Goal: Information Seeking & Learning: Check status

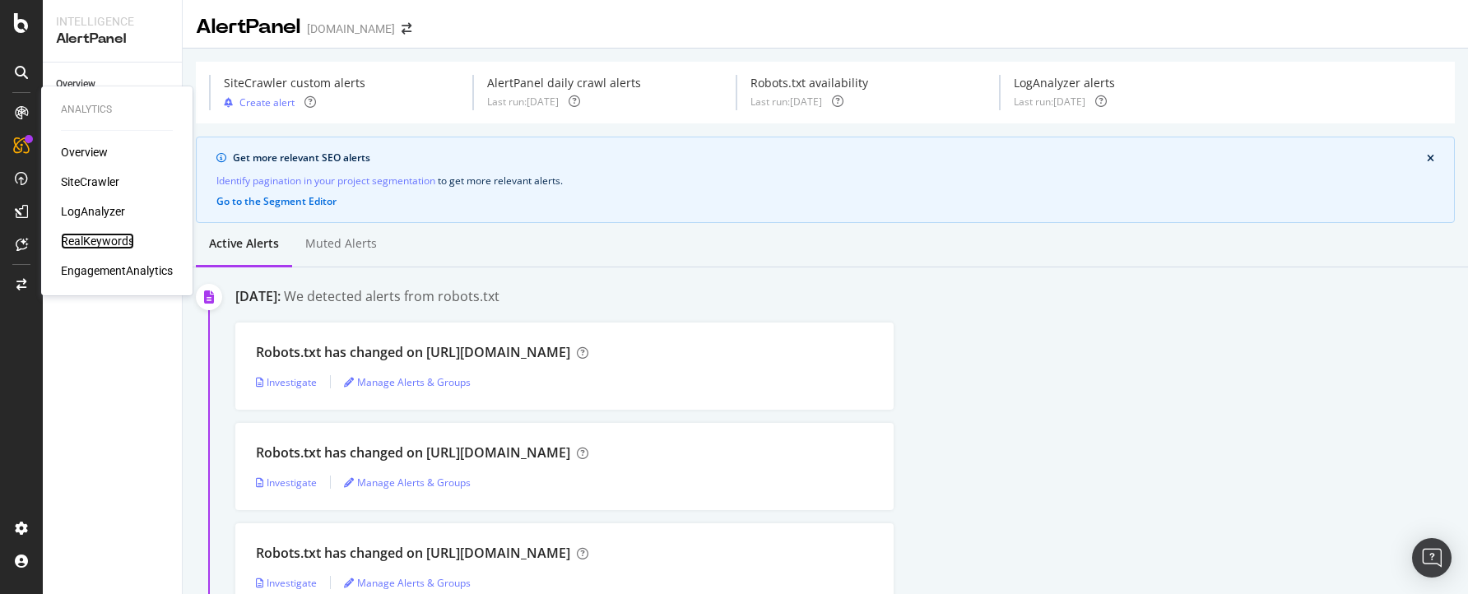
click at [97, 238] on div "RealKeywords" at bounding box center [97, 241] width 73 height 16
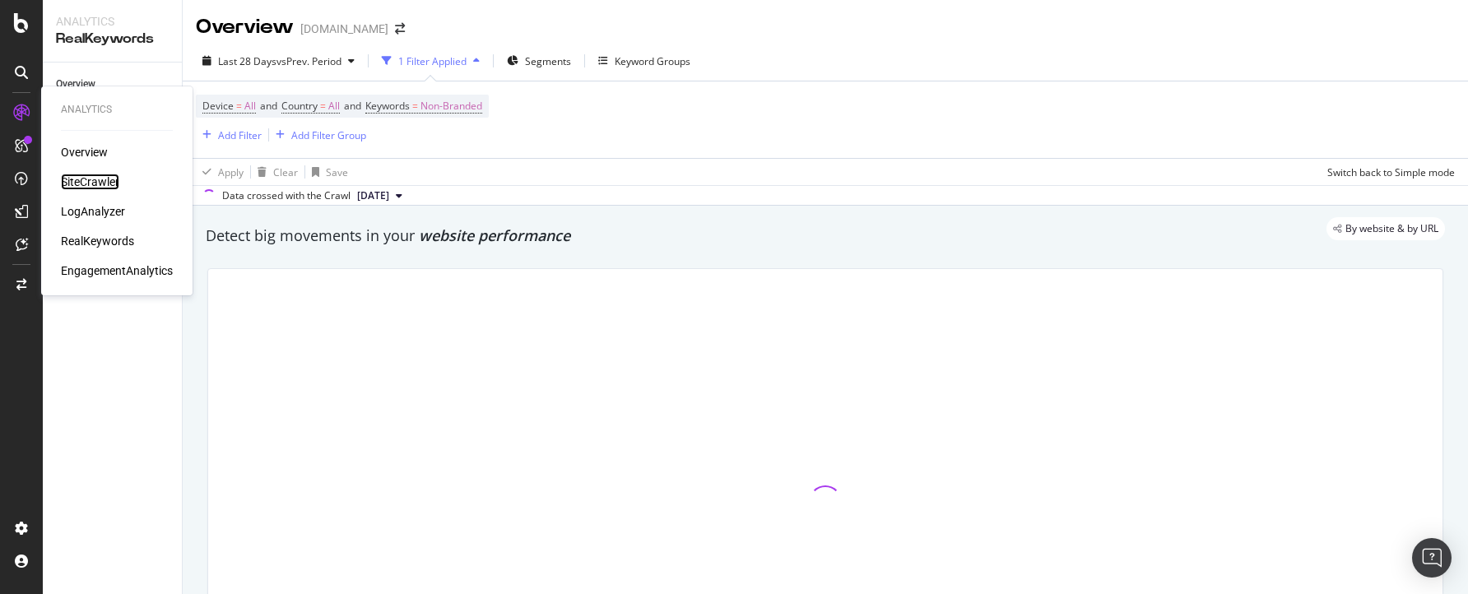
click at [90, 178] on div "SiteCrawler" at bounding box center [90, 182] width 58 height 16
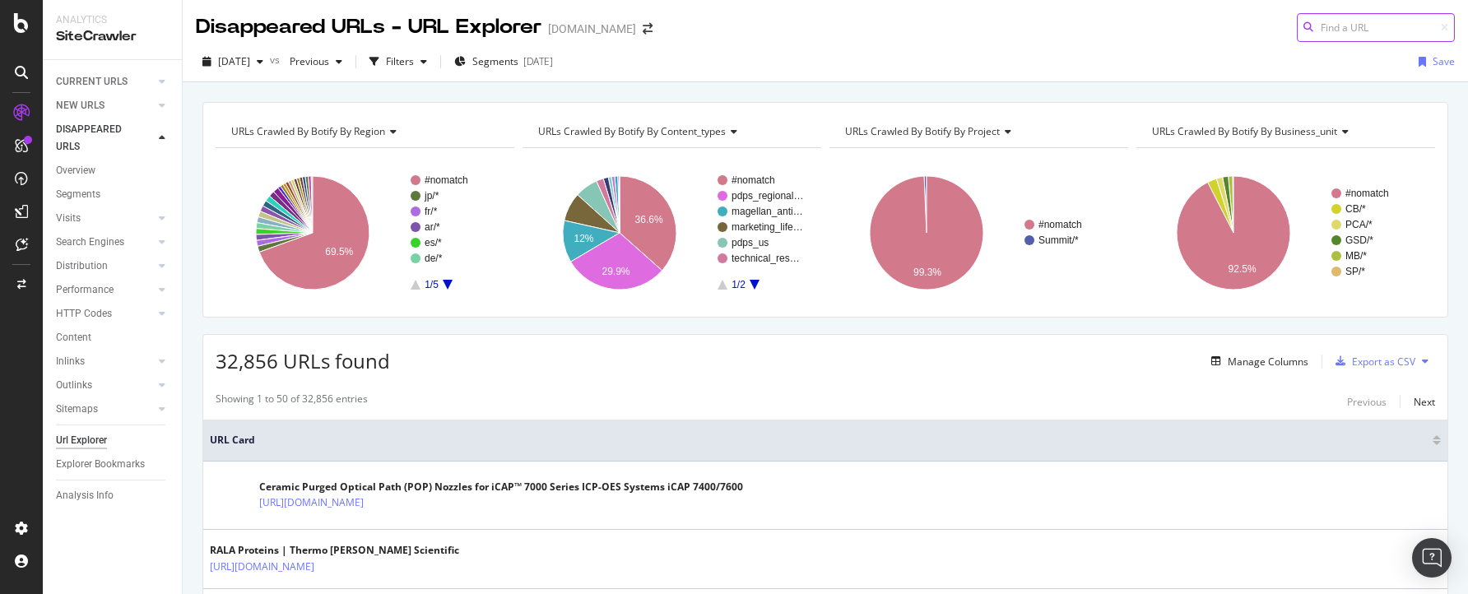
click at [1358, 29] on input at bounding box center [1375, 27] width 158 height 29
paste input "[URL][DOMAIN_NAME]"
type input "[URL][DOMAIN_NAME]"
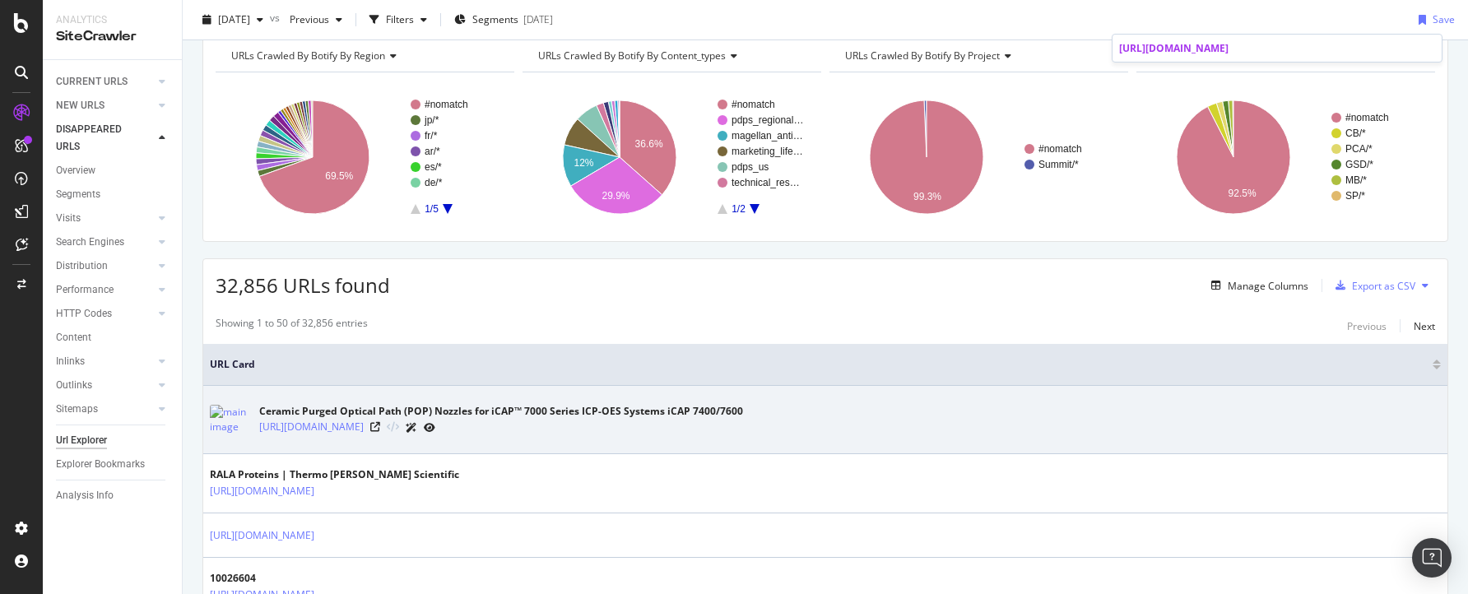
scroll to position [0, 0]
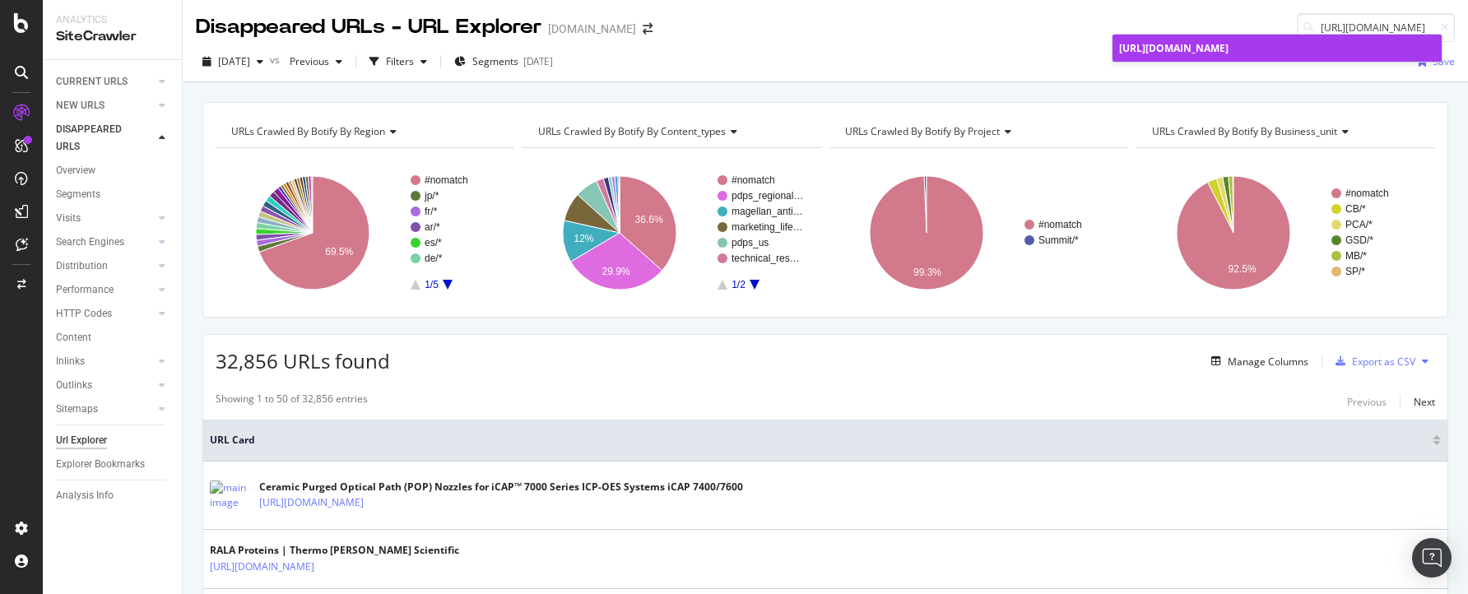
click at [1228, 55] on span "[URL][DOMAIN_NAME]" at bounding box center [1173, 48] width 109 height 14
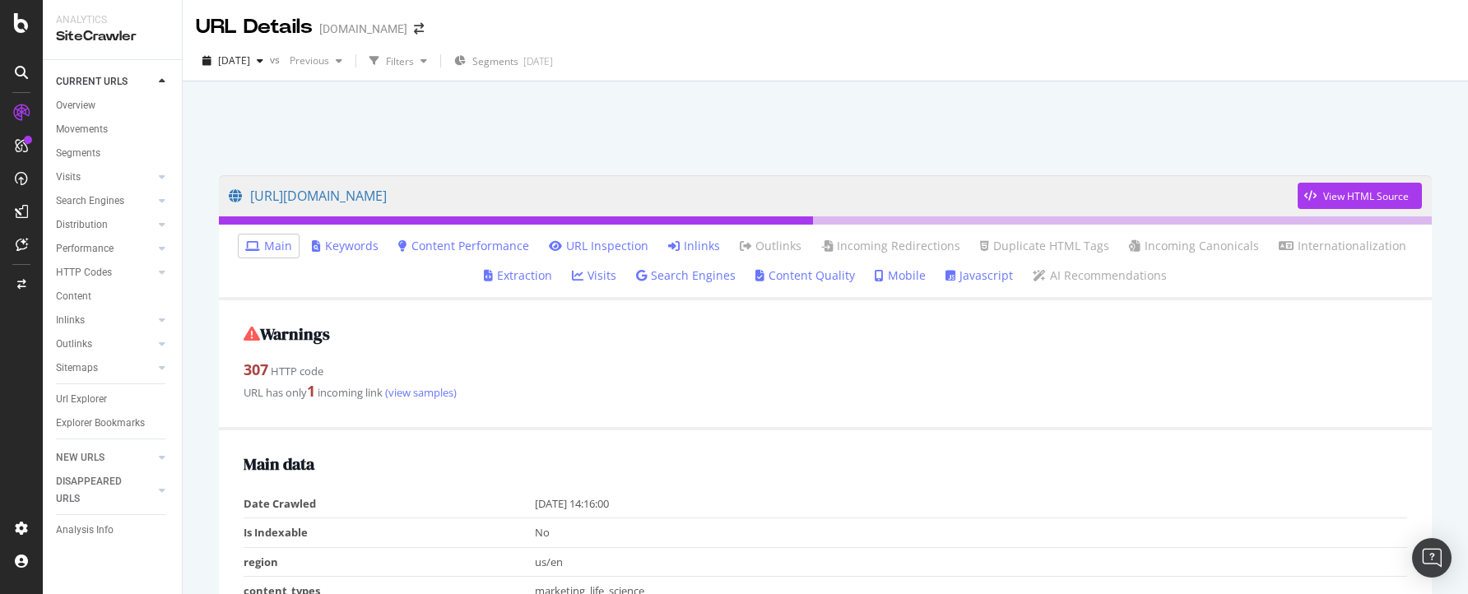
scroll to position [92, 0]
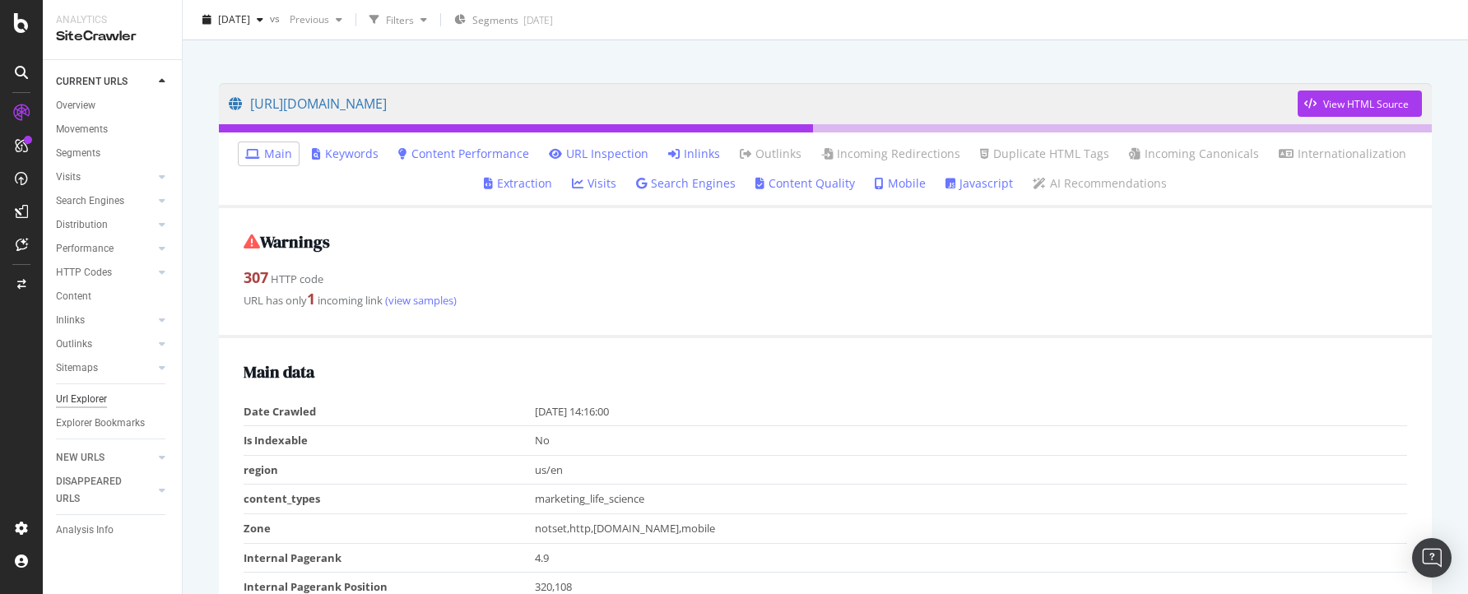
click at [104, 402] on div "Url Explorer" at bounding box center [81, 399] width 51 height 17
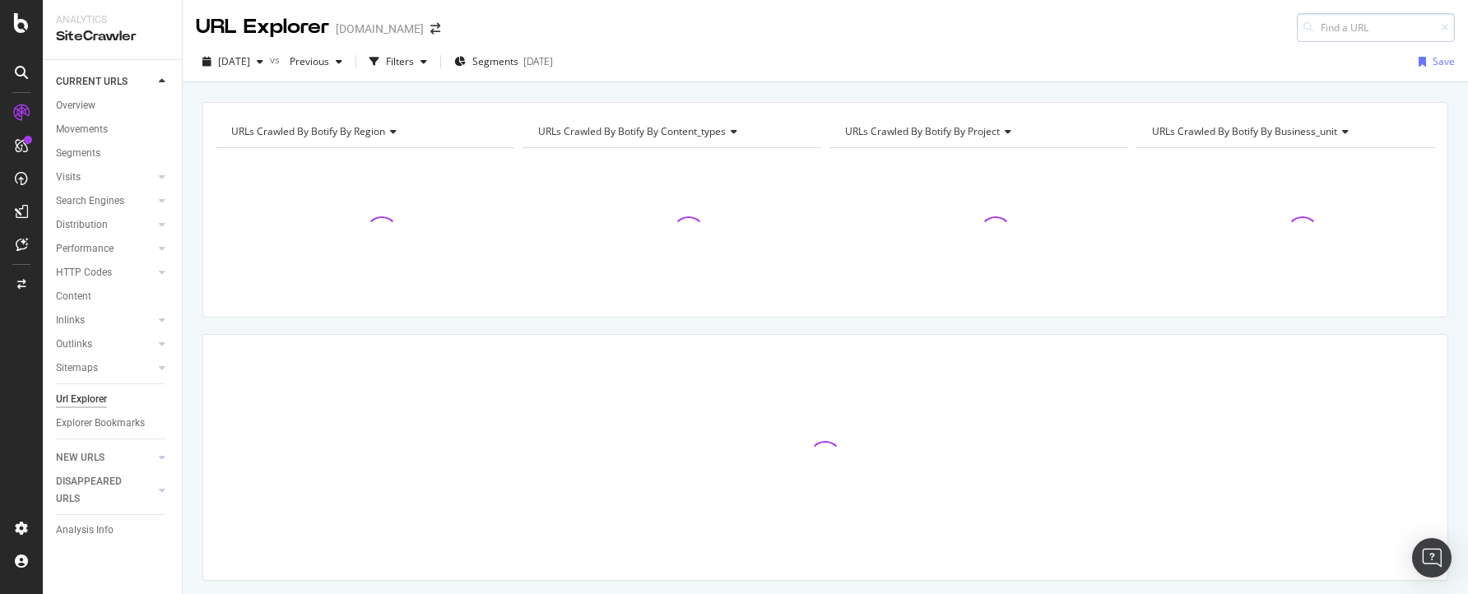
click at [1373, 30] on input at bounding box center [1375, 27] width 158 height 29
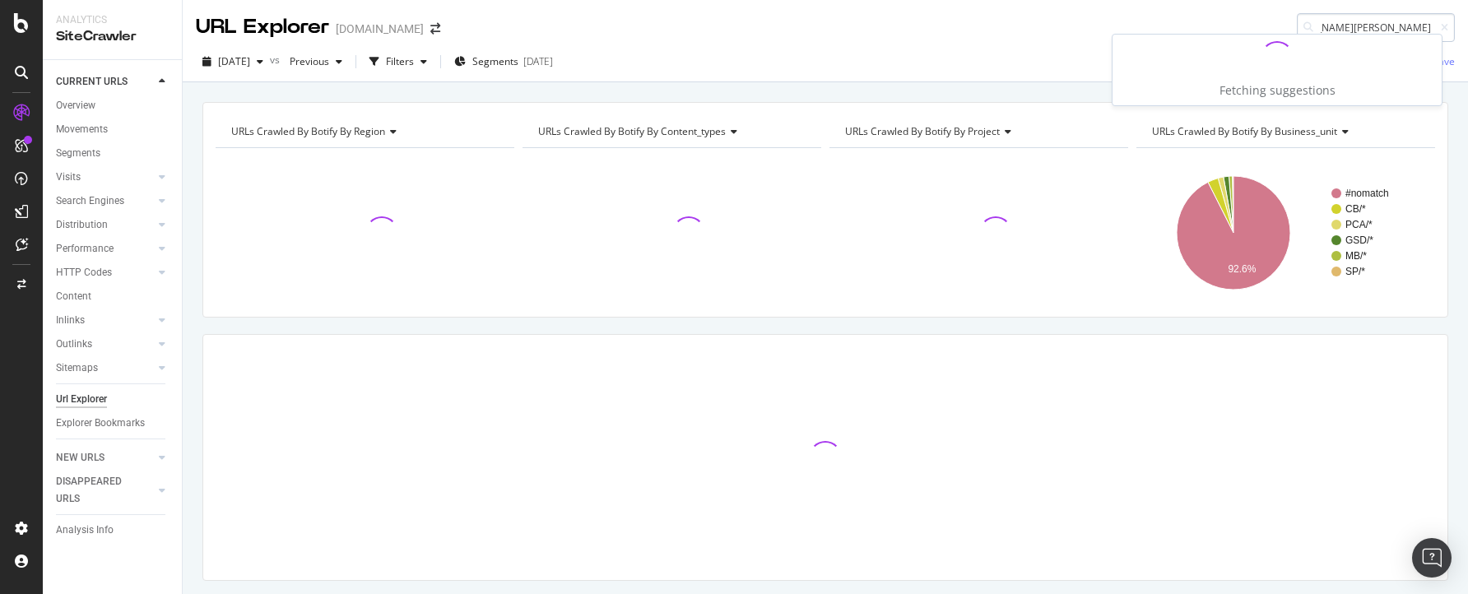
type input "[URL][DOMAIN_NAME][PERSON_NAME]"
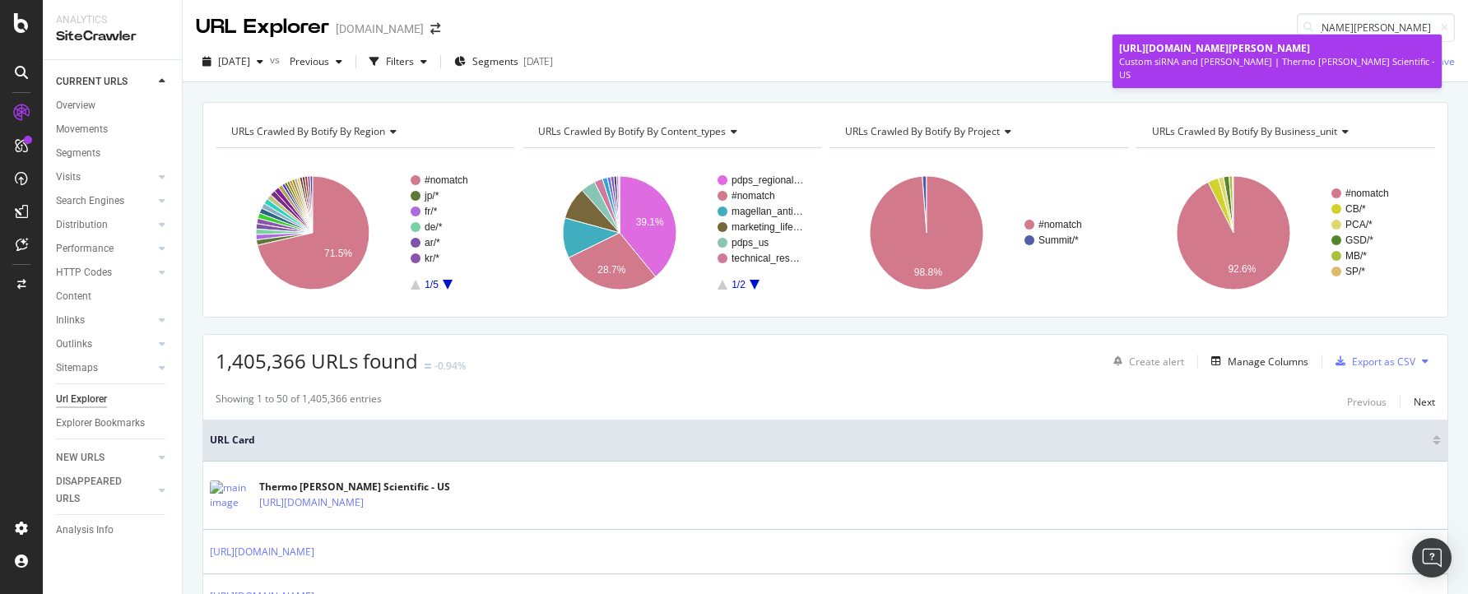
click at [1146, 55] on span "[URL][DOMAIN_NAME][PERSON_NAME]" at bounding box center [1214, 48] width 191 height 14
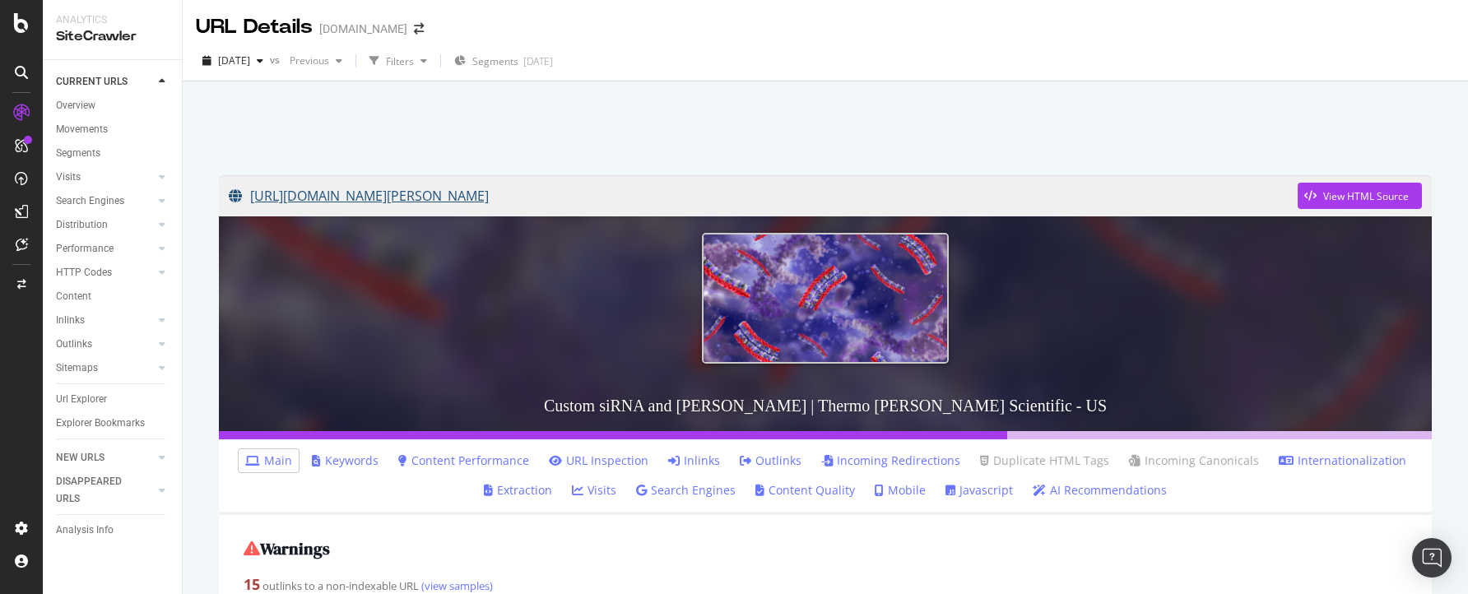
click at [751, 197] on link "[URL][DOMAIN_NAME][PERSON_NAME]" at bounding box center [763, 195] width 1069 height 41
click at [101, 396] on div "Url Explorer" at bounding box center [81, 399] width 51 height 17
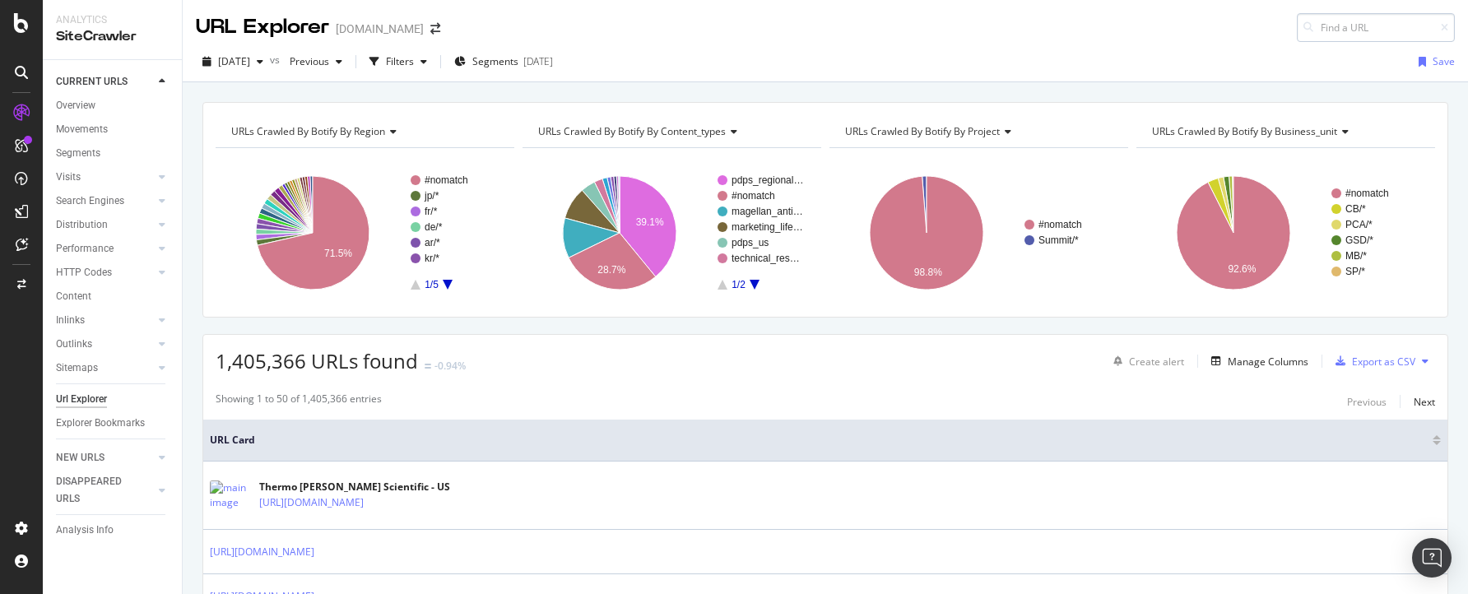
click at [1358, 27] on input at bounding box center [1375, 27] width 158 height 29
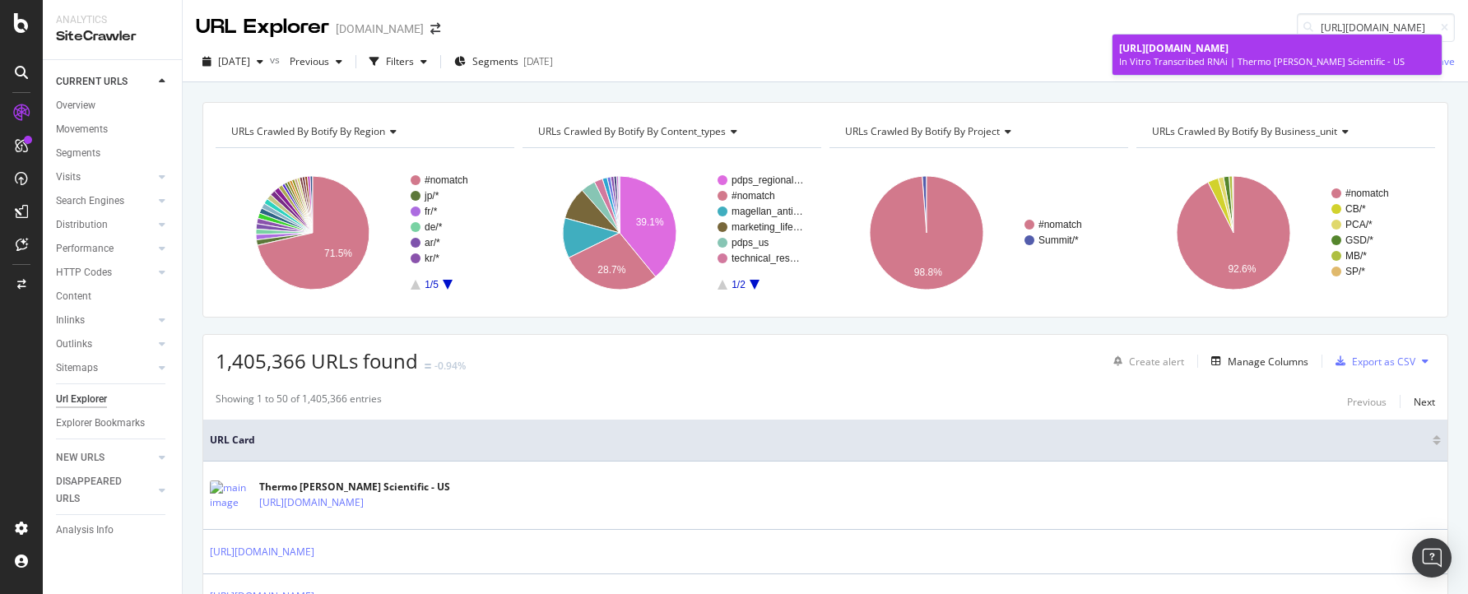
type input "[URL][DOMAIN_NAME]"
click at [1228, 55] on span "[URL][DOMAIN_NAME]" at bounding box center [1173, 48] width 109 height 14
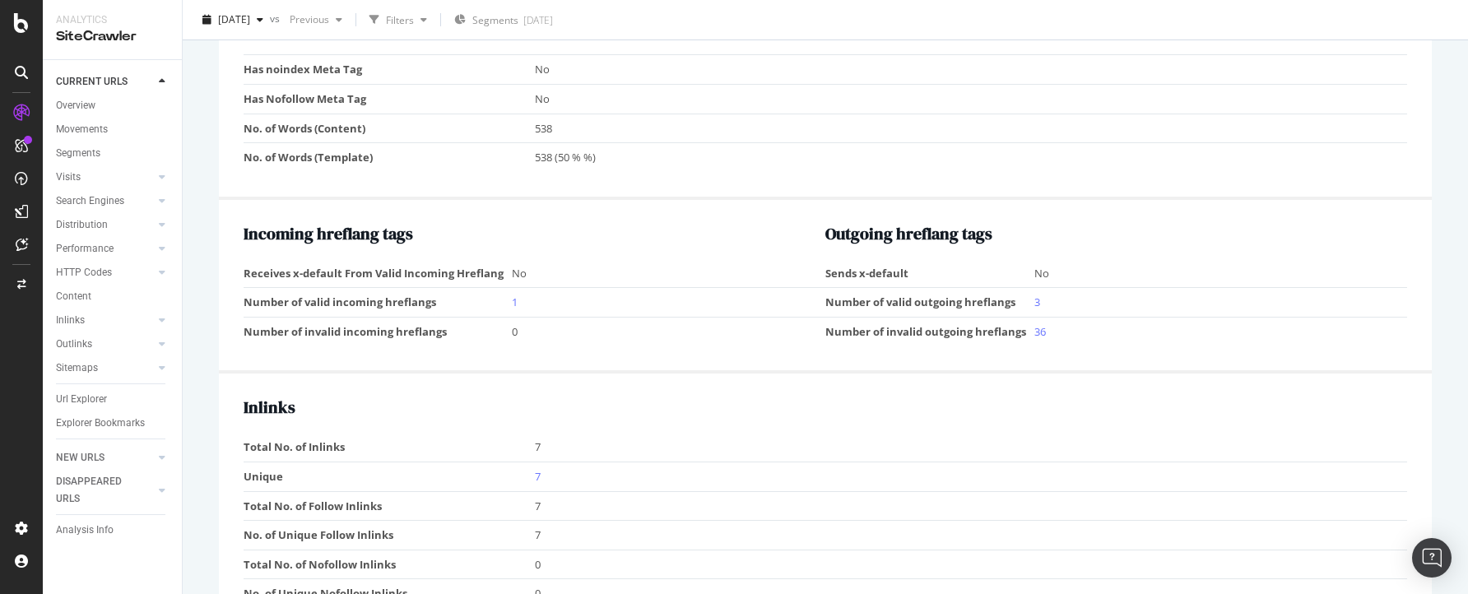
scroll to position [1434, 0]
